Goal: Use online tool/utility: Utilize a website feature to perform a specific function

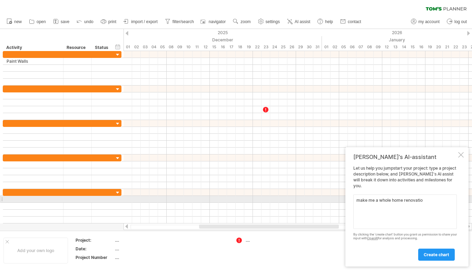
type textarea "make me a whole home renovation"
click at [437, 260] on link "create chart" at bounding box center [436, 255] width 37 height 12
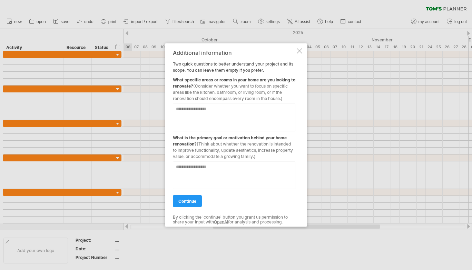
click at [208, 113] on textarea at bounding box center [234, 117] width 122 height 28
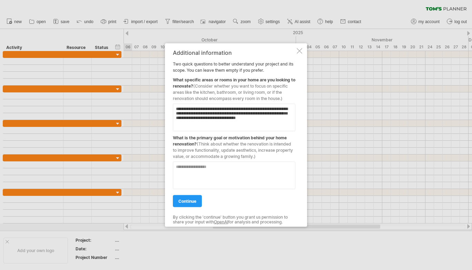
type textarea "**********"
click at [225, 168] on textarea at bounding box center [234, 175] width 122 height 28
type textarea "**********"
click at [191, 204] on link "continue" at bounding box center [187, 201] width 29 height 12
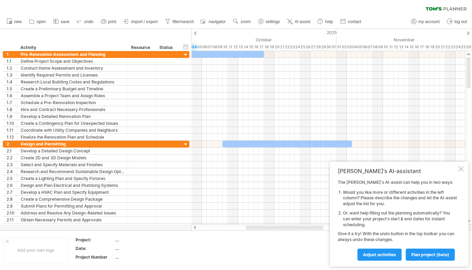
click at [434, 258] on link "plan project (beta)" at bounding box center [430, 255] width 49 height 12
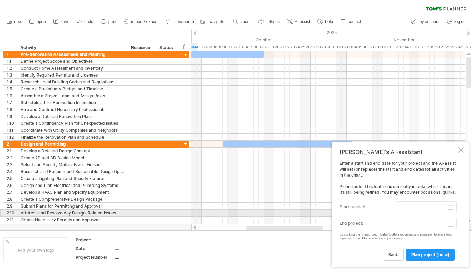
click at [451, 211] on input "start project:" at bounding box center [427, 206] width 60 height 11
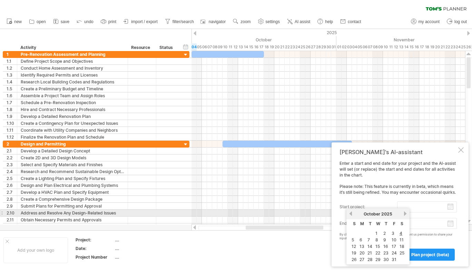
click at [351, 213] on link "previous" at bounding box center [350, 213] width 5 height 5
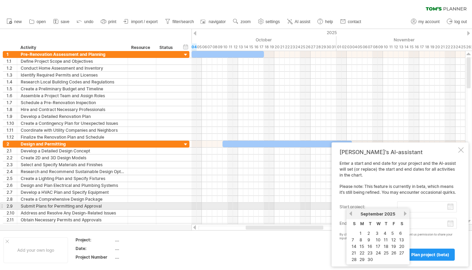
click at [352, 214] on link "previous" at bounding box center [350, 213] width 5 height 5
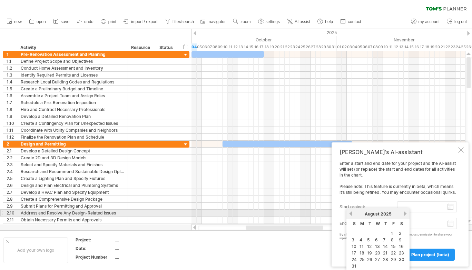
click at [351, 216] on link "previous" at bounding box center [350, 213] width 5 height 5
click at [403, 215] on link "next" at bounding box center [404, 213] width 5 height 5
click at [379, 259] on link "27" at bounding box center [377, 259] width 6 height 7
type input "********"
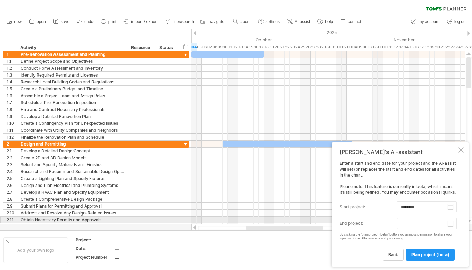
click at [450, 222] on body "progress(100%) Trying to reach [DOMAIN_NAME] Connected again... 0% clear filter…" at bounding box center [236, 135] width 472 height 271
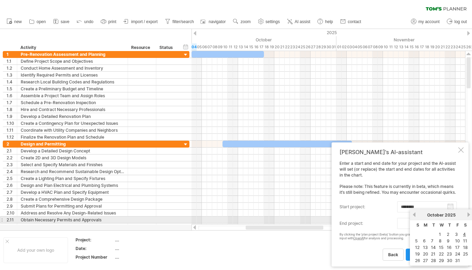
click at [467, 217] on div "previous next [DATE]" at bounding box center [441, 214] width 63 height 11
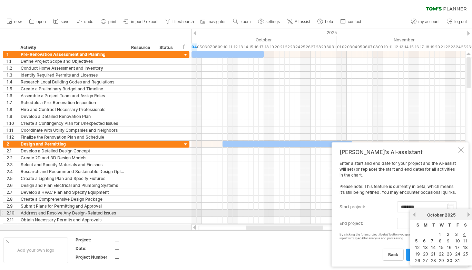
click at [471, 215] on div "previous next [DATE]" at bounding box center [441, 214] width 63 height 11
click at [471, 216] on div "previous next [DATE]" at bounding box center [441, 214] width 63 height 11
click at [471, 217] on div "previous next [DATE]" at bounding box center [441, 214] width 63 height 11
click at [471, 216] on div "previous next [DATE]" at bounding box center [441, 214] width 63 height 11
click at [468, 217] on div "previous next [DATE]" at bounding box center [441, 214] width 63 height 11
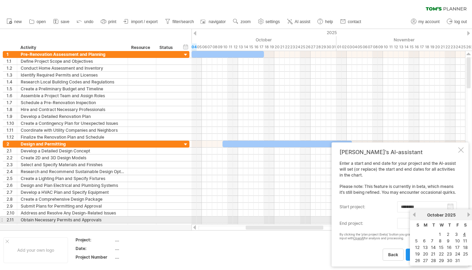
click at [468, 218] on div "previous next [DATE]" at bounding box center [441, 214] width 63 height 11
click at [467, 218] on div "previous next [DATE]" at bounding box center [441, 214] width 63 height 11
click at [468, 217] on link "next" at bounding box center [468, 214] width 5 height 5
click at [468, 216] on link "next" at bounding box center [468, 214] width 5 height 5
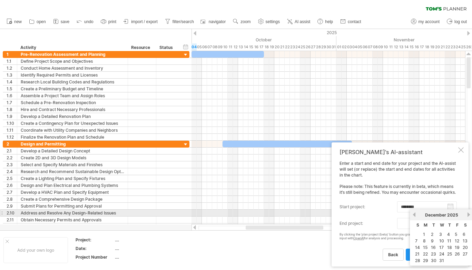
click at [471, 216] on div "previous next [DATE]" at bounding box center [441, 214] width 63 height 11
click at [471, 214] on div "previous next [DATE]" at bounding box center [441, 214] width 63 height 11
click at [467, 217] on div "previous next [DATE]" at bounding box center [441, 214] width 63 height 11
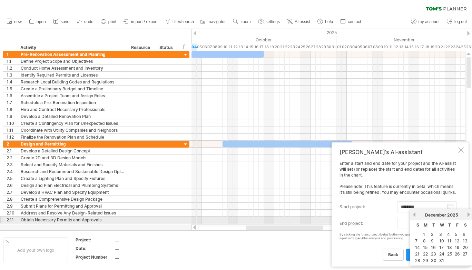
click at [467, 216] on link "next" at bounding box center [468, 214] width 5 height 5
click at [466, 217] on div "[DATE]" at bounding box center [441, 214] width 50 height 5
click at [466, 216] on div "[DATE]" at bounding box center [441, 214] width 50 height 5
click at [466, 217] on div "[DATE]" at bounding box center [441, 214] width 50 height 5
click at [465, 217] on div "[DATE]" at bounding box center [441, 214] width 50 height 5
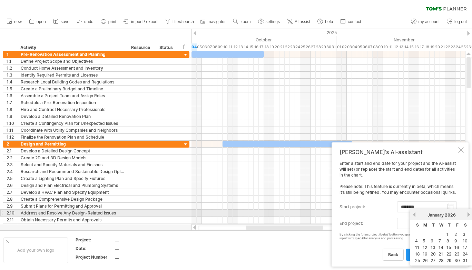
click at [464, 217] on div "[DATE]" at bounding box center [441, 214] width 50 height 5
click at [467, 216] on link "next" at bounding box center [468, 214] width 5 height 5
click at [467, 215] on link "next" at bounding box center [467, 214] width 5 height 5
click at [468, 214] on link "next" at bounding box center [468, 214] width 5 height 5
click at [469, 214] on link "next" at bounding box center [468, 214] width 5 height 5
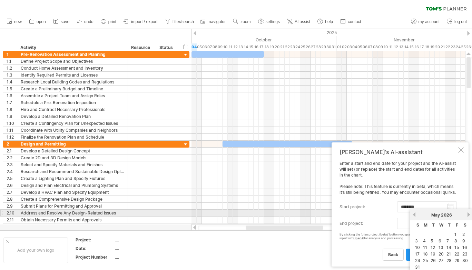
click at [468, 214] on link "next" at bounding box center [468, 214] width 5 height 5
click at [471, 215] on div "previous next [DATE]" at bounding box center [441, 214] width 63 height 11
click at [469, 214] on link "next" at bounding box center [468, 214] width 5 height 5
click at [468, 214] on link "next" at bounding box center [468, 214] width 5 height 5
click at [468, 215] on link "next" at bounding box center [468, 214] width 5 height 5
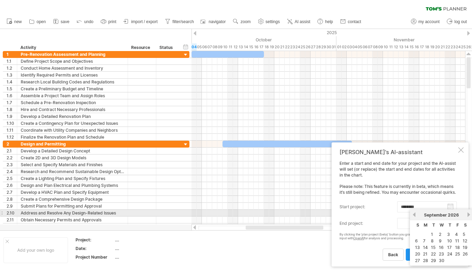
click at [471, 214] on link "next" at bounding box center [468, 214] width 5 height 5
click at [471, 214] on div "previous next [DATE]" at bounding box center [441, 214] width 63 height 11
click at [469, 214] on link "next" at bounding box center [468, 214] width 5 height 5
click at [468, 214] on link "next" at bounding box center [468, 214] width 5 height 5
click at [450, 257] on link "31" at bounding box center [449, 260] width 6 height 7
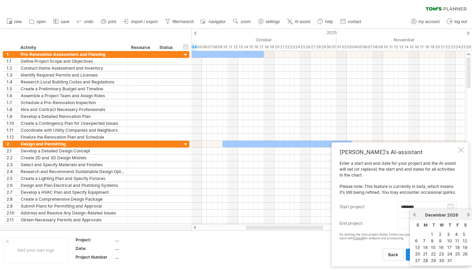
type input "********"
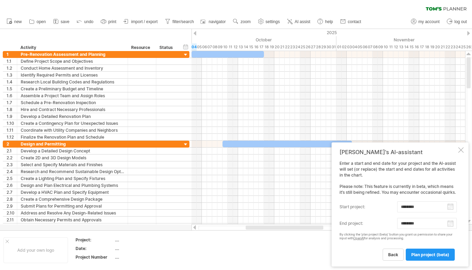
click at [437, 256] on span "plan project (beta)" at bounding box center [430, 254] width 38 height 5
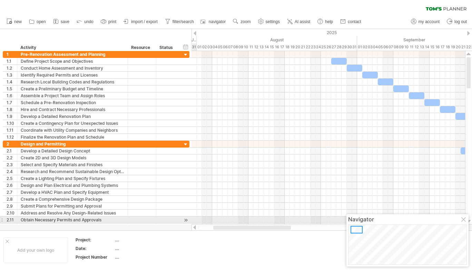
click at [464, 221] on div at bounding box center [464, 220] width 6 height 6
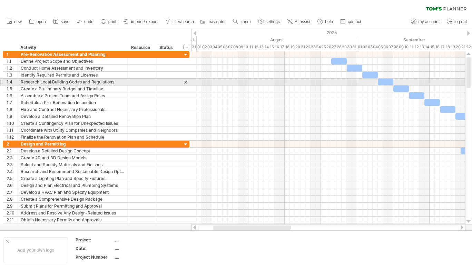
click at [468, 81] on div at bounding box center [468, 72] width 4 height 31
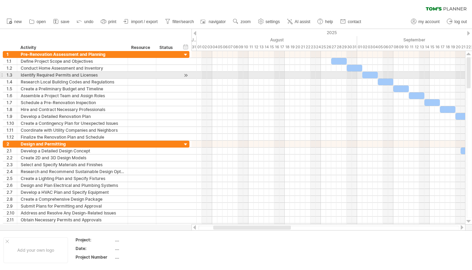
click at [471, 77] on div at bounding box center [469, 137] width 6 height 161
click at [471, 75] on div at bounding box center [469, 137] width 6 height 161
click at [468, 93] on div at bounding box center [469, 137] width 6 height 161
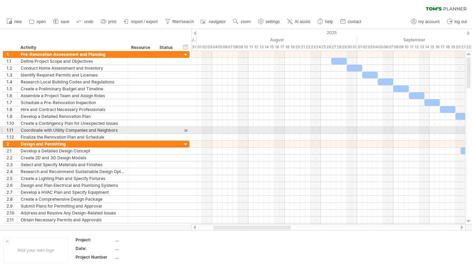
click at [471, 132] on div at bounding box center [469, 137] width 6 height 161
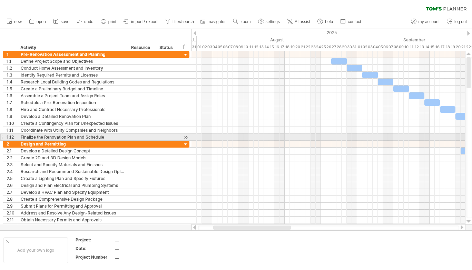
click at [468, 137] on div at bounding box center [469, 137] width 6 height 161
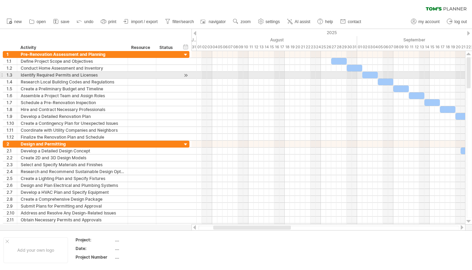
click at [471, 75] on div at bounding box center [469, 137] width 6 height 161
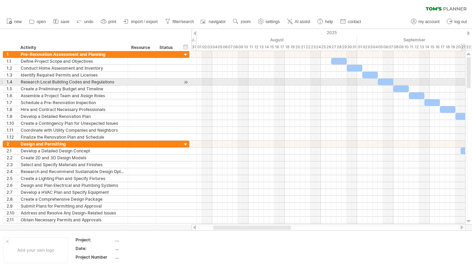
click at [471, 81] on div at bounding box center [469, 137] width 6 height 161
click at [471, 79] on div at bounding box center [469, 137] width 6 height 161
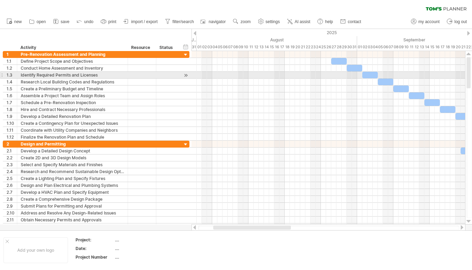
click at [471, 79] on div at bounding box center [469, 137] width 6 height 161
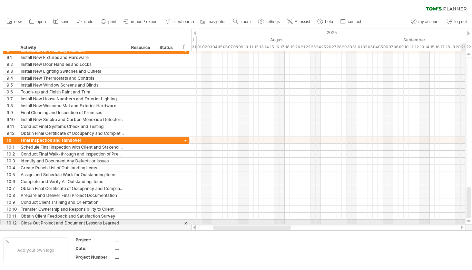
drag, startPoint x: 469, startPoint y: 71, endPoint x: 471, endPoint y: 220, distance: 149.3
click at [471, 220] on div at bounding box center [468, 137] width 7 height 173
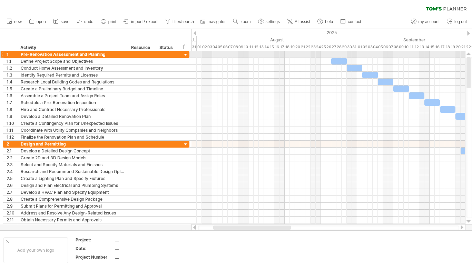
drag, startPoint x: 469, startPoint y: 192, endPoint x: 471, endPoint y: 54, distance: 137.6
click at [471, 54] on div at bounding box center [468, 137] width 7 height 173
